Goal: Information Seeking & Learning: Compare options

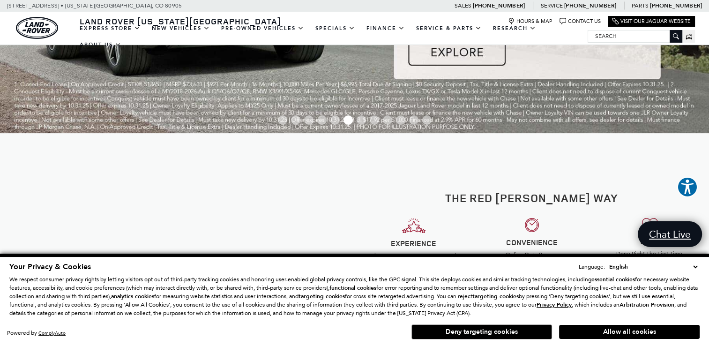
click at [353, 198] on div at bounding box center [177, 249] width 355 height 232
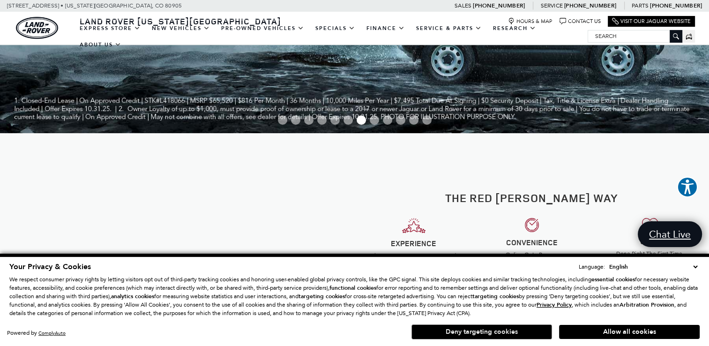
click at [529, 330] on button "Deny targeting cookies" at bounding box center [481, 331] width 141 height 15
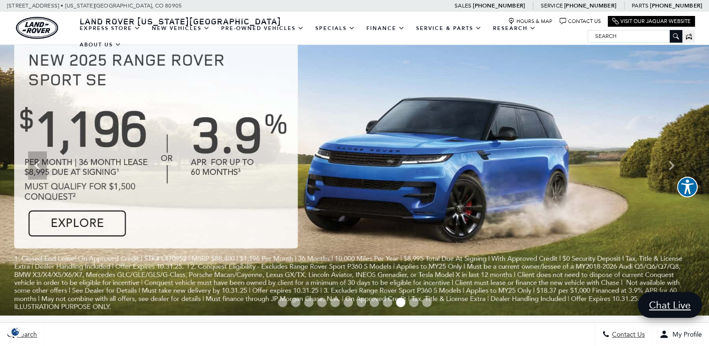
scroll to position [27, 0]
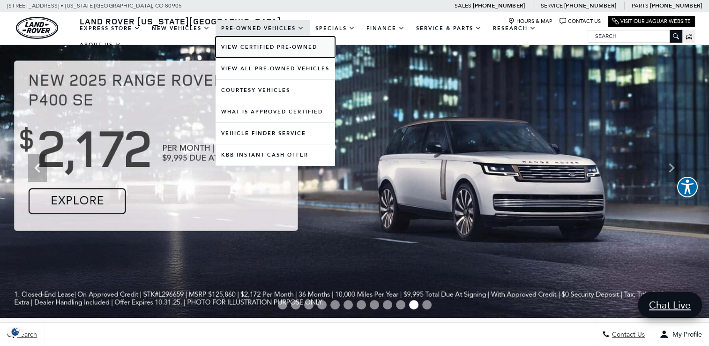
click at [246, 47] on link "View Certified Pre-Owned" at bounding box center [274, 47] width 119 height 21
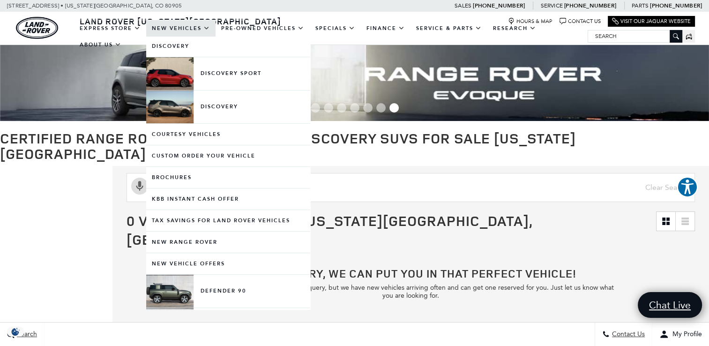
scroll to position [295, 0]
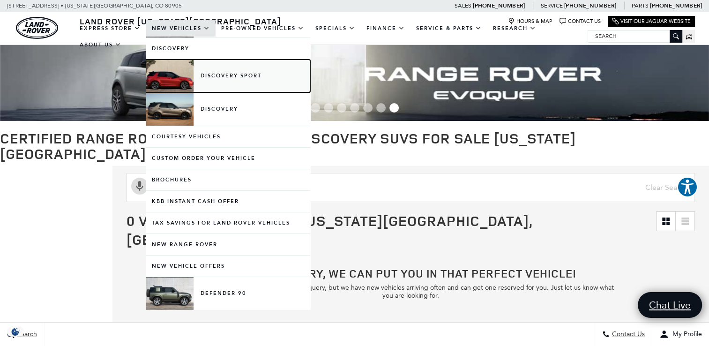
click at [238, 80] on link "Discovery Sport" at bounding box center [228, 75] width 164 height 33
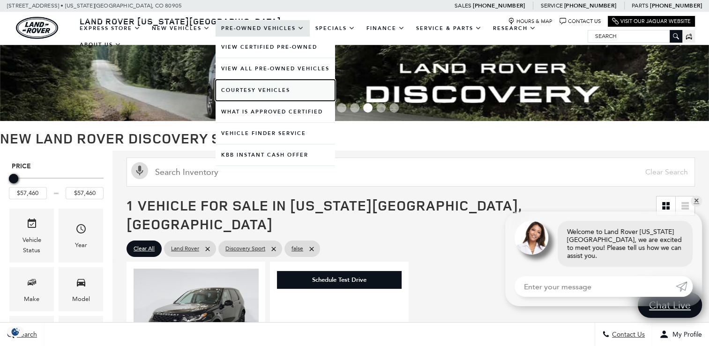
click at [274, 88] on link "Courtesy Vehicles" at bounding box center [274, 90] width 119 height 21
